Goal: Navigation & Orientation: Go to known website

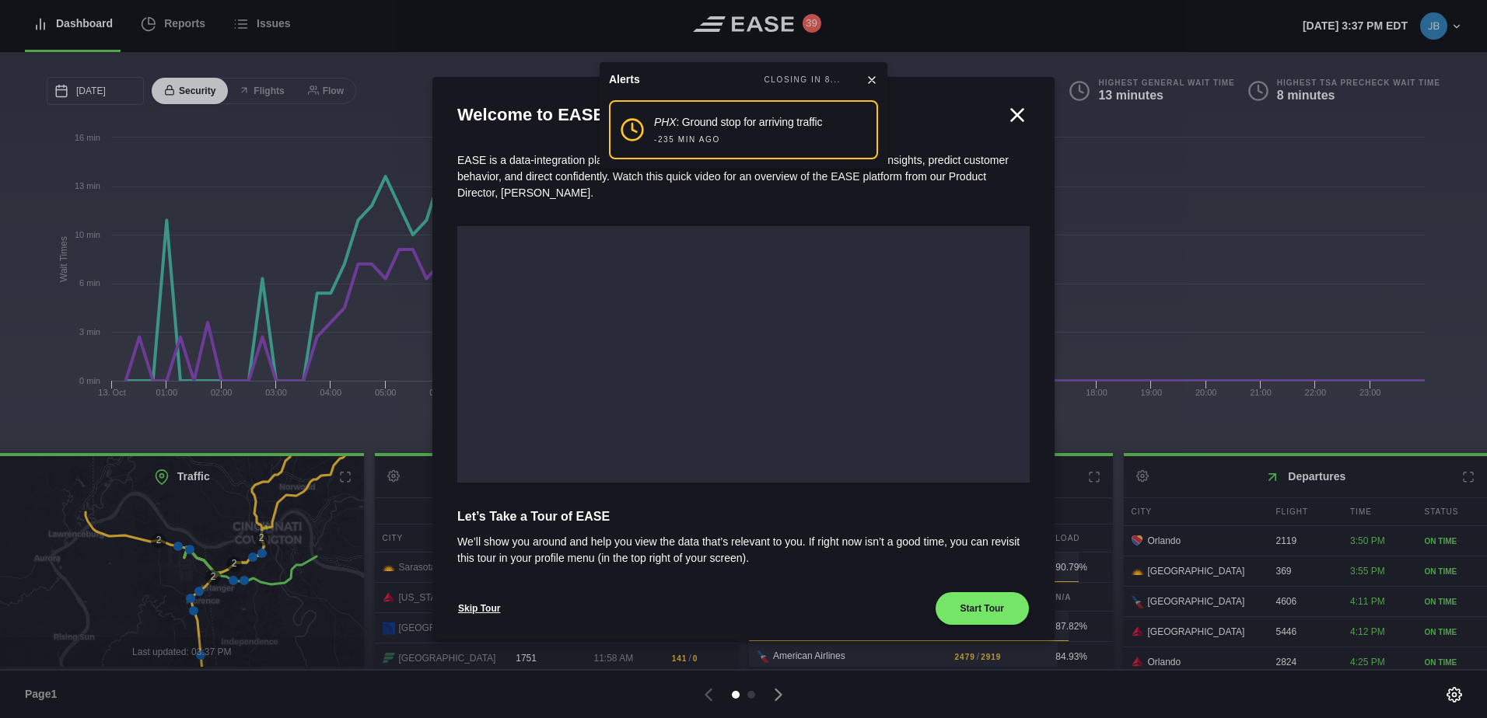
click at [870, 78] on icon at bounding box center [872, 80] width 6 height 6
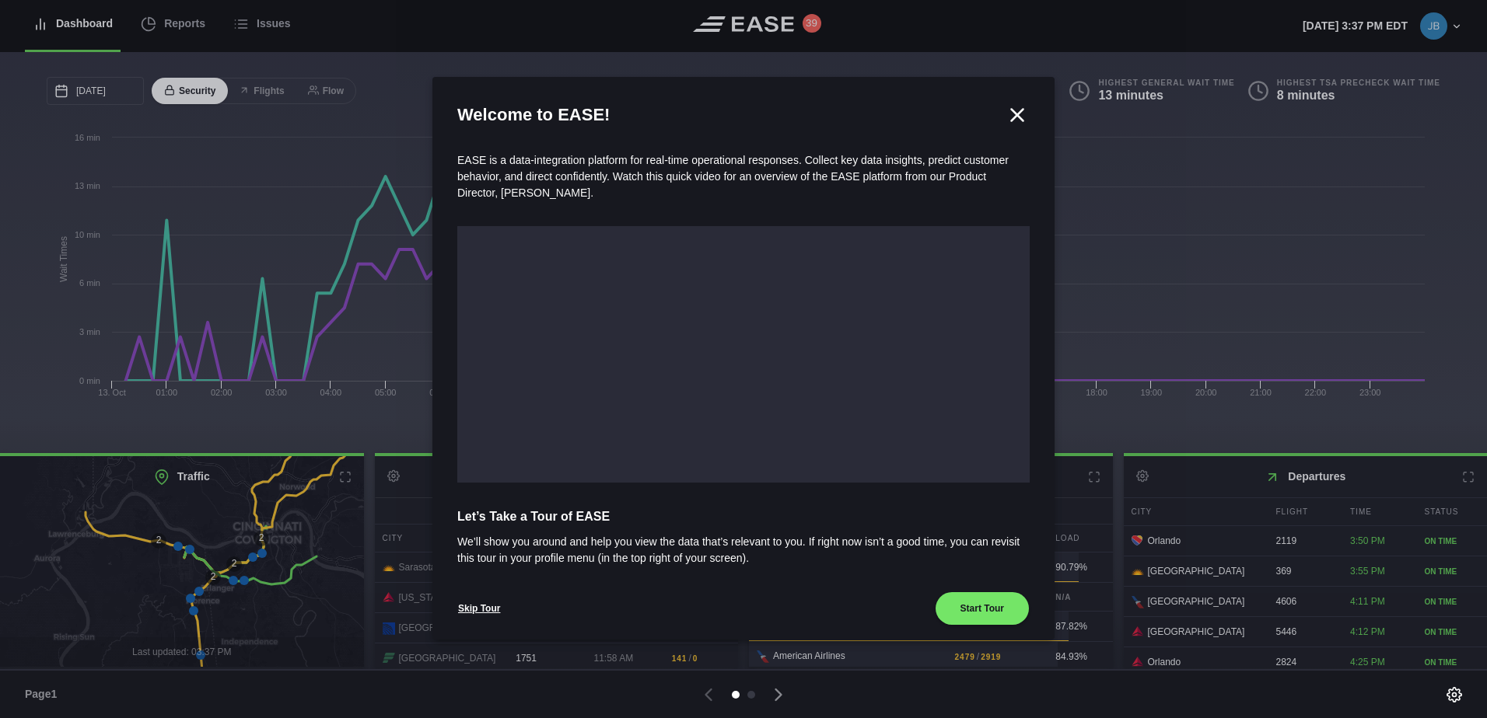
click at [1018, 114] on icon at bounding box center [1016, 114] width 23 height 23
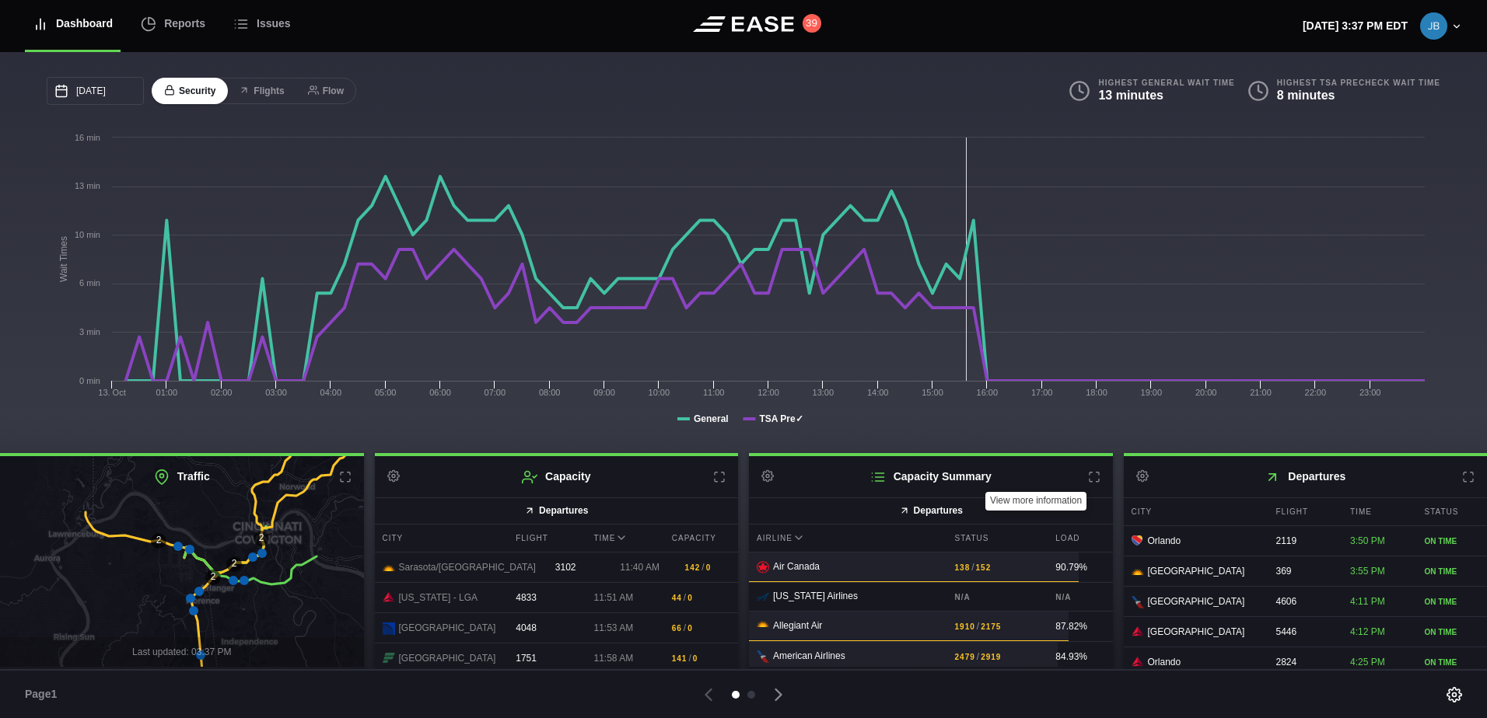
click at [1089, 481] on icon at bounding box center [1094, 477] width 12 height 12
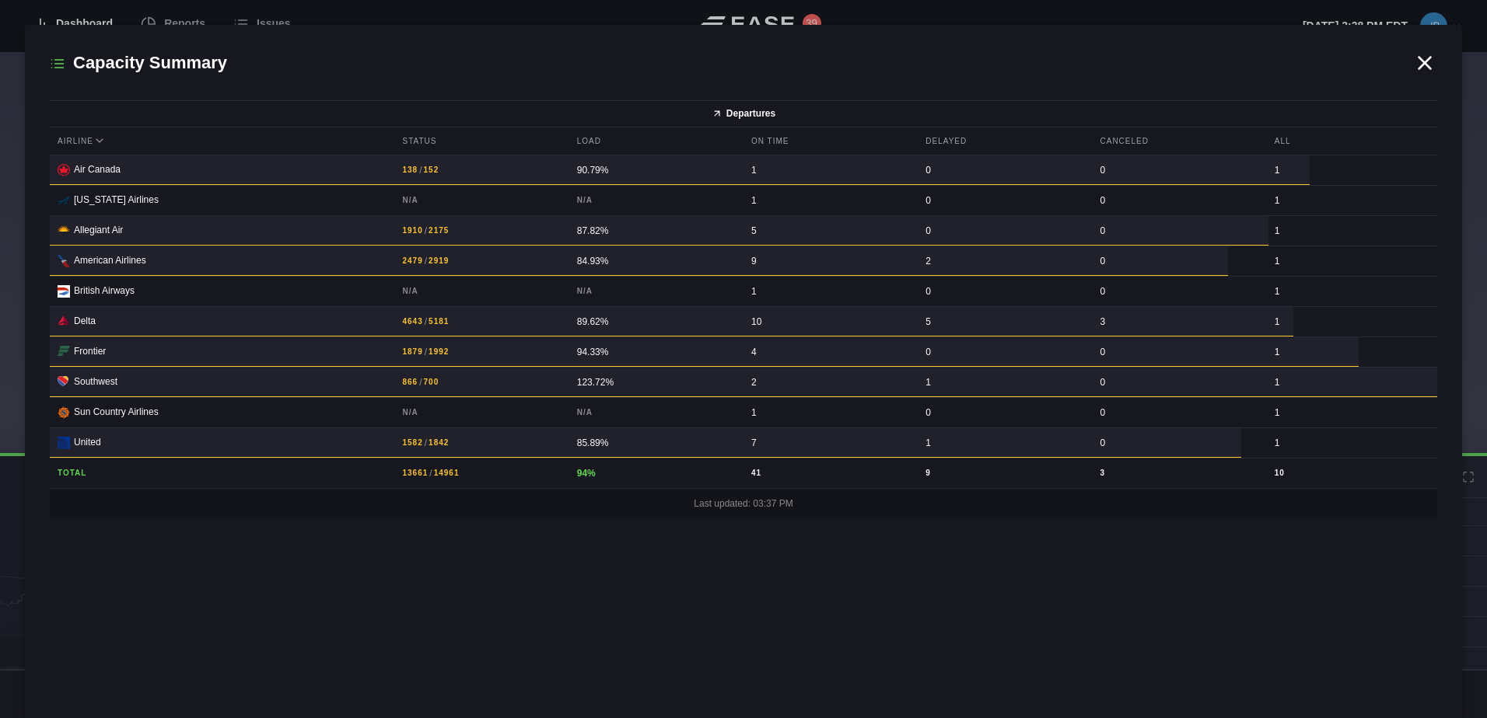
click at [1427, 58] on icon at bounding box center [1424, 62] width 23 height 23
